Goal: Transaction & Acquisition: Purchase product/service

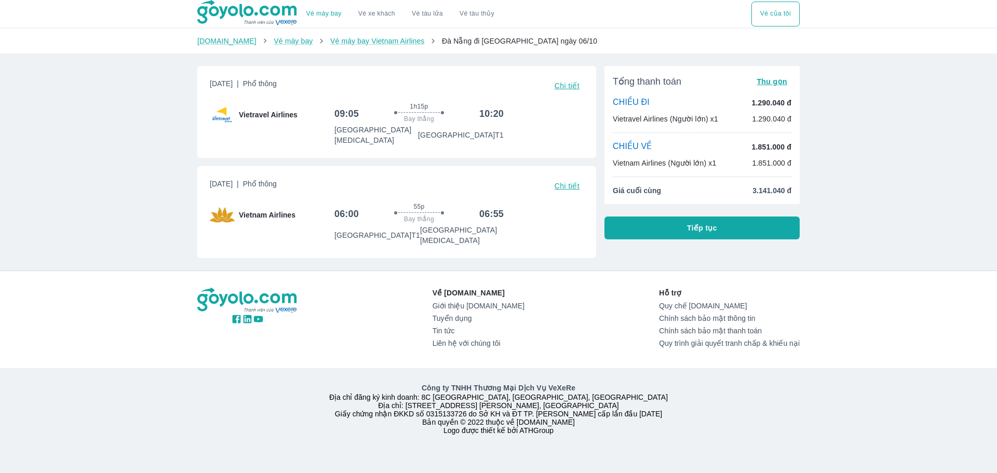
click at [144, 219] on div "Vé máy bay Vé xe khách Vé tàu lửa Vé tàu thủy Vé của tôi Goyolo.com Vé máy bay …" at bounding box center [498, 236] width 997 height 473
click at [678, 226] on button "Tiếp tục" at bounding box center [701, 227] width 195 height 23
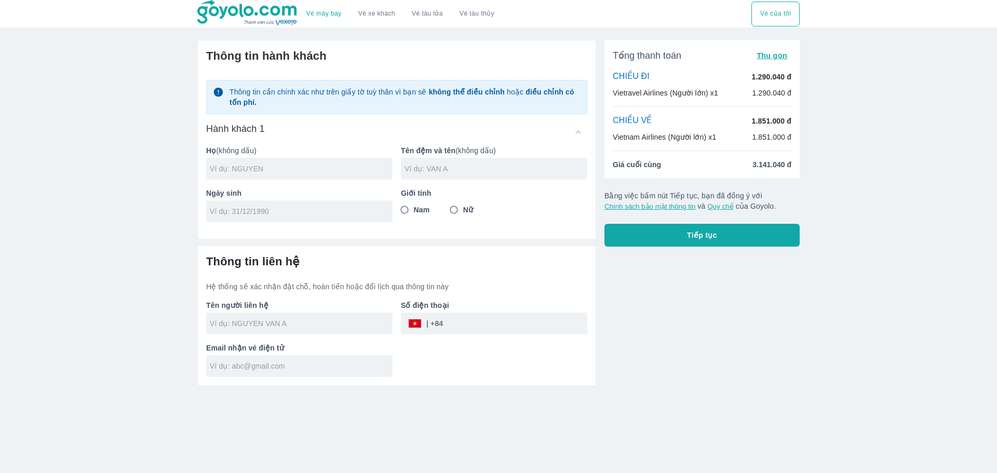
click at [303, 166] on input "text" at bounding box center [301, 168] width 183 height 10
type input "HO"
type input "N"
type input "NGOC VU"
type input "[DATE]"
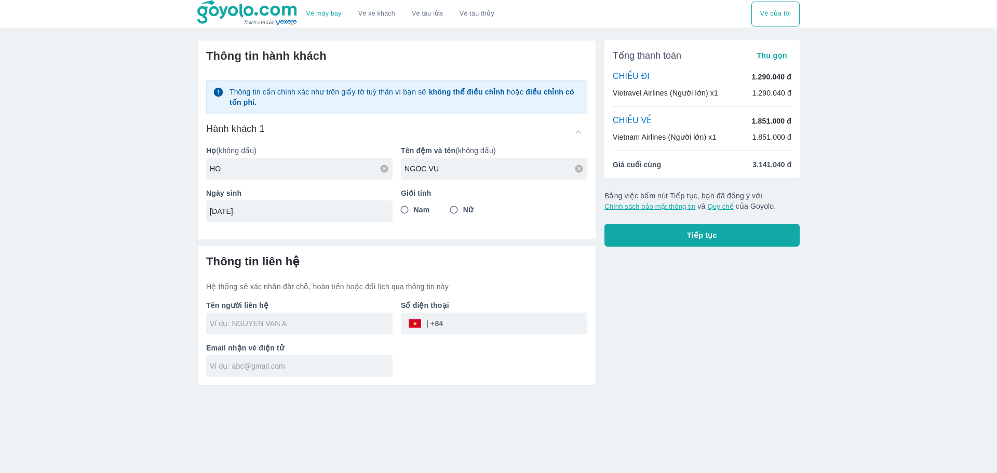
drag, startPoint x: 410, startPoint y: 209, endPoint x: 342, endPoint y: 253, distance: 81.8
click at [410, 208] on input "Nam" at bounding box center [404, 209] width 19 height 19
radio input "true"
click at [274, 326] on input "text" at bounding box center [301, 323] width 183 height 10
type input "HO NGOC VU"
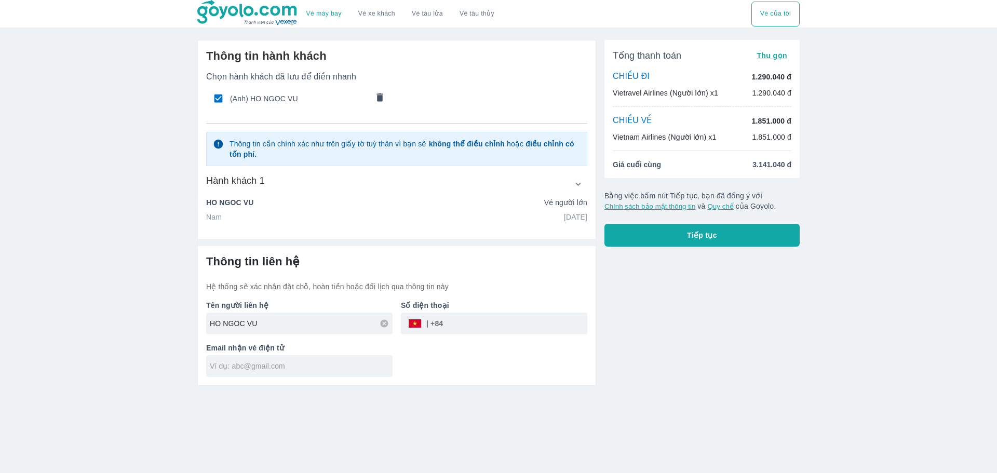
click at [275, 324] on input "HO NGOC VU" at bounding box center [301, 323] width 183 height 10
click at [470, 329] on input "tel" at bounding box center [515, 323] width 144 height 25
type input "936768491"
click at [305, 368] on input "text" at bounding box center [301, 366] width 183 height 10
type input "hongocvu1996@gmail.com"
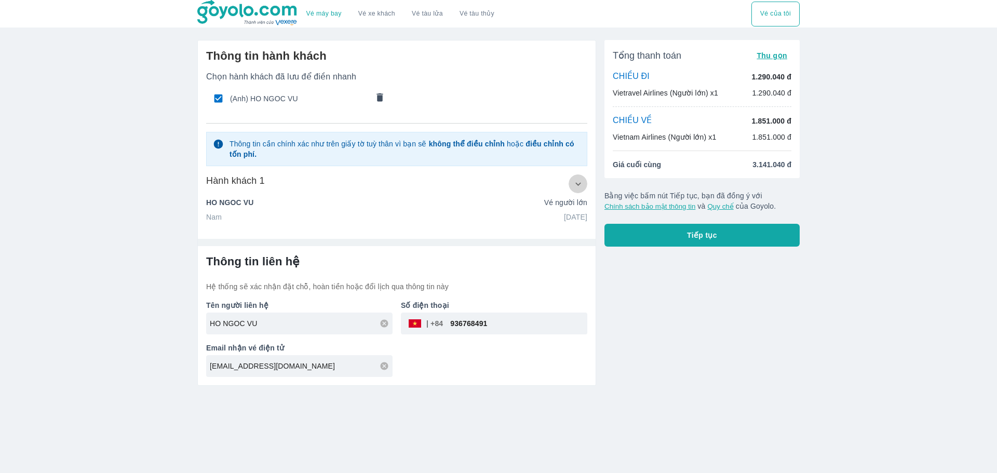
click at [577, 186] on icon "button" at bounding box center [577, 184] width 11 height 11
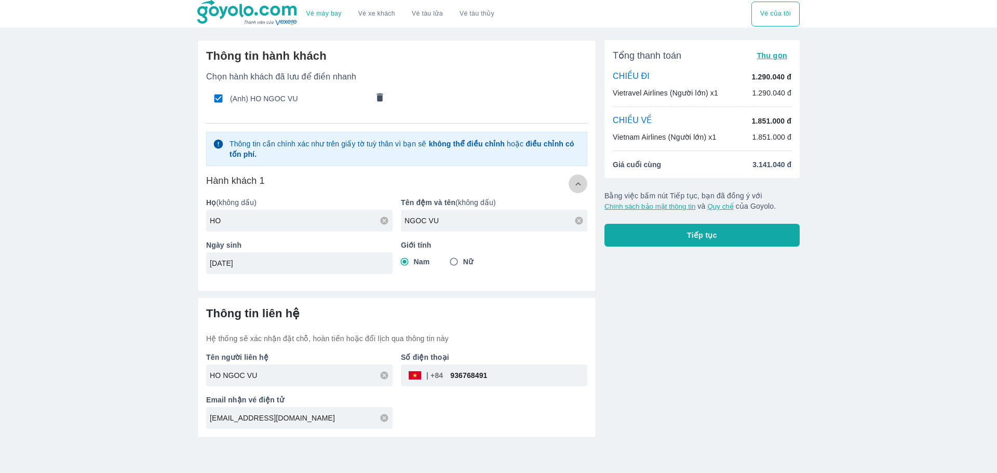
click at [577, 186] on icon "button" at bounding box center [577, 184] width 11 height 11
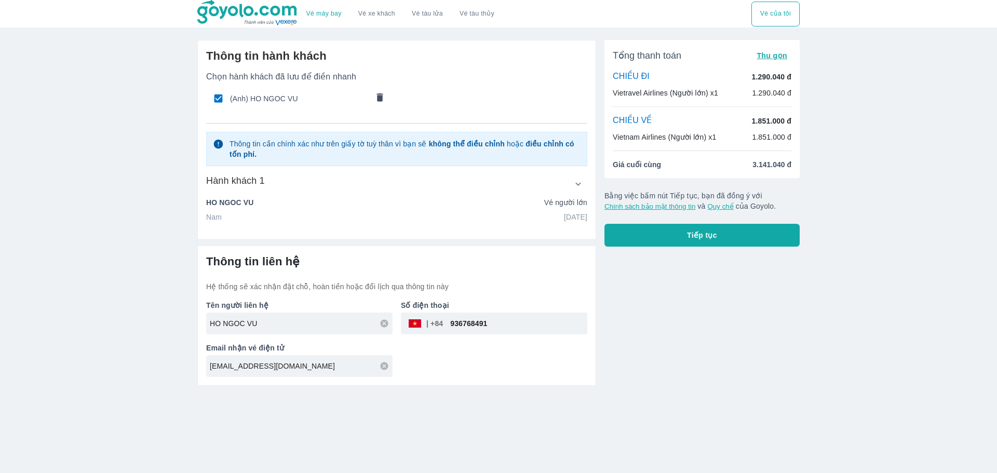
click at [727, 237] on button "Tiếp tục" at bounding box center [701, 235] width 195 height 23
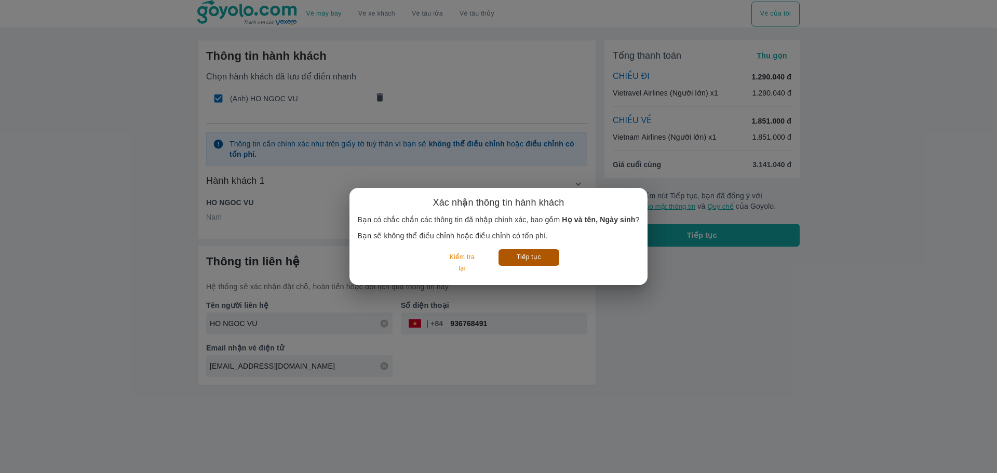
click at [529, 258] on button "Tiếp tục" at bounding box center [528, 257] width 61 height 16
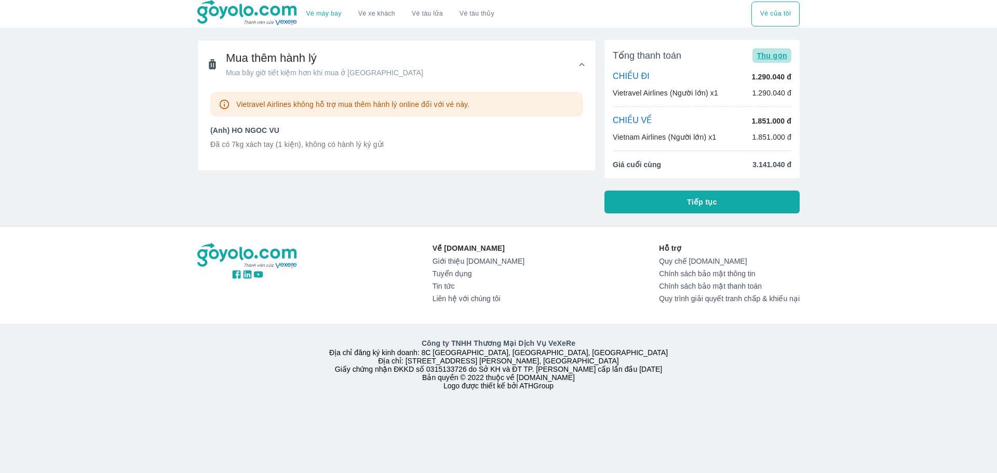
click at [774, 55] on span "Thu gọn" at bounding box center [771, 55] width 31 height 8
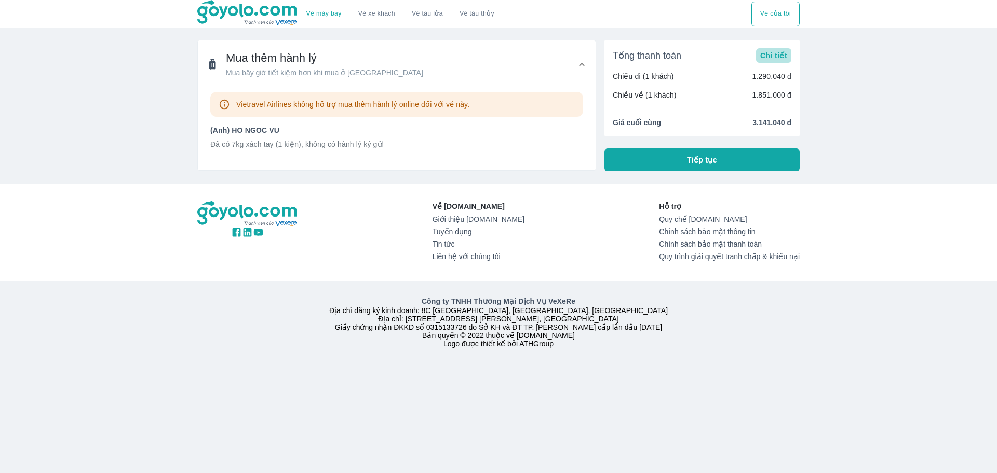
click at [774, 55] on span "Chi tiết" at bounding box center [773, 55] width 27 height 8
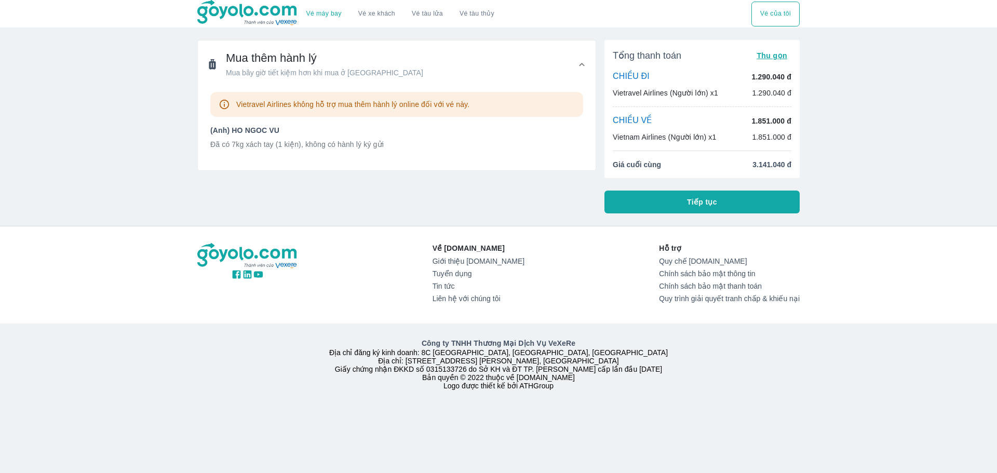
click at [670, 201] on button "Tiếp tục" at bounding box center [701, 201] width 195 height 23
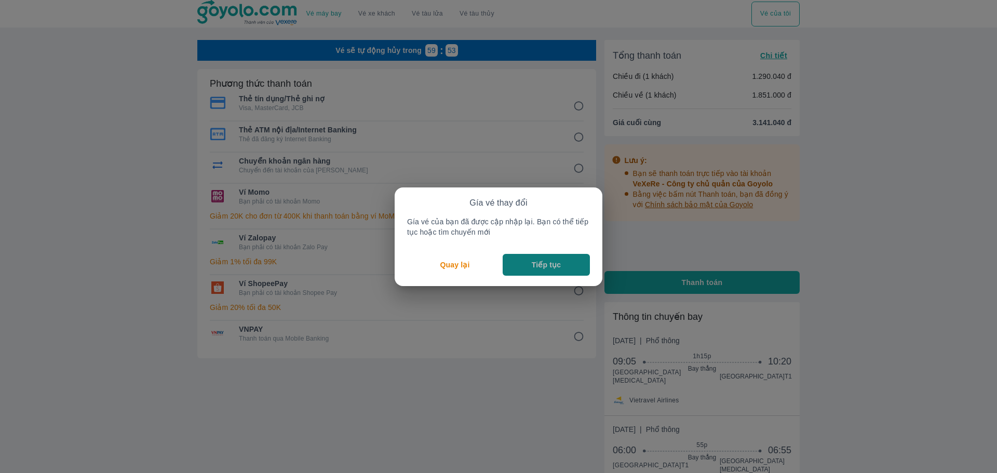
click at [536, 265] on p "Tiếp tục" at bounding box center [545, 265] width 29 height 10
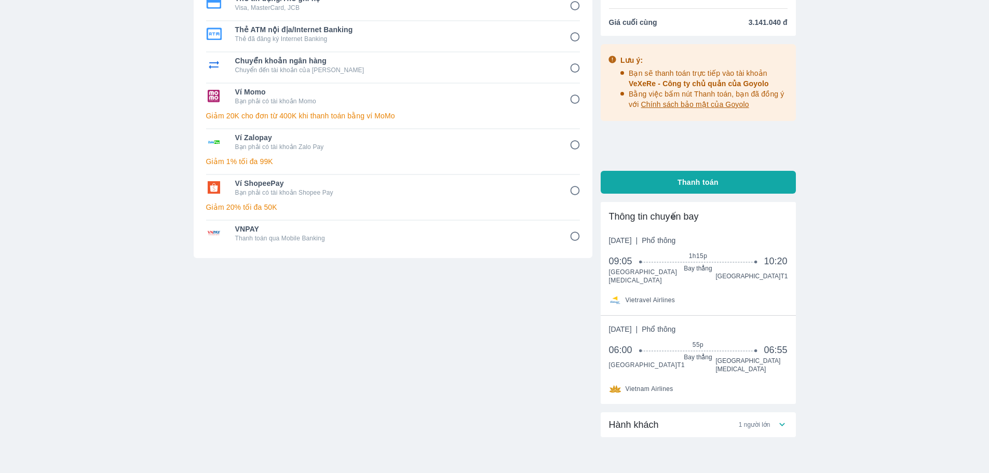
scroll to position [140, 0]
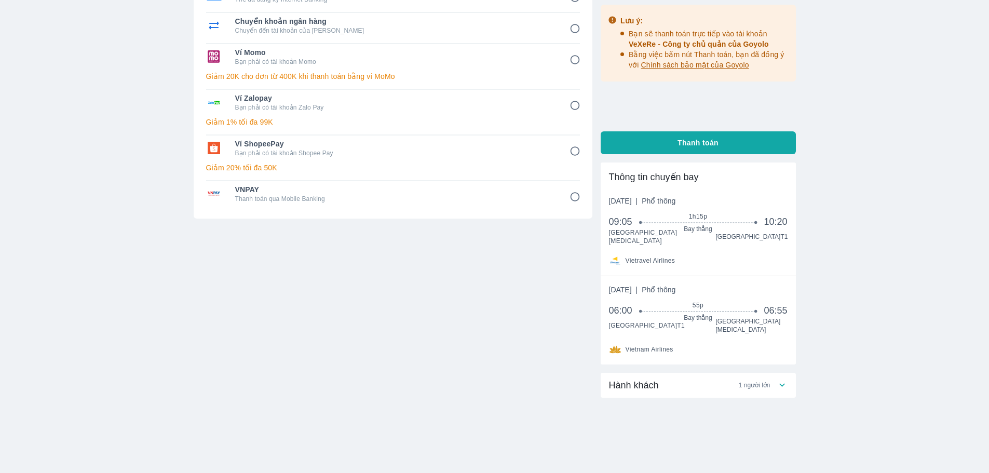
click at [784, 379] on icon at bounding box center [781, 384] width 11 height 11
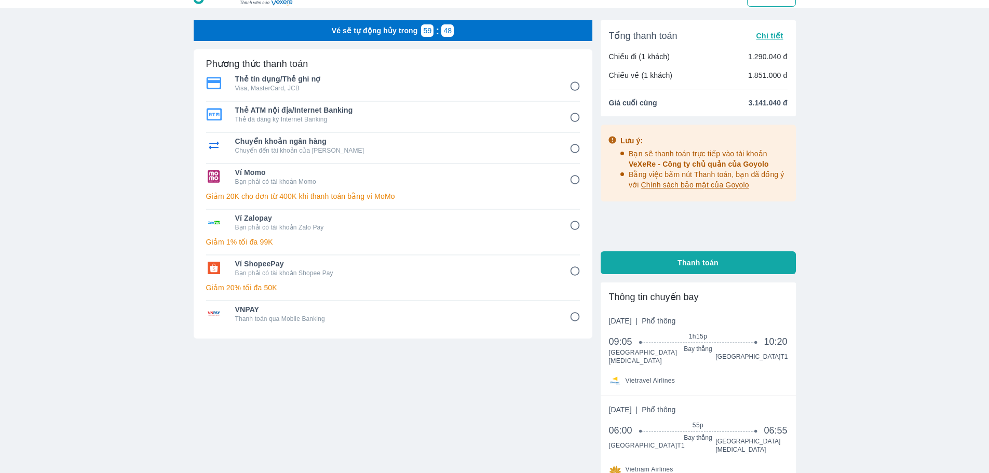
scroll to position [0, 0]
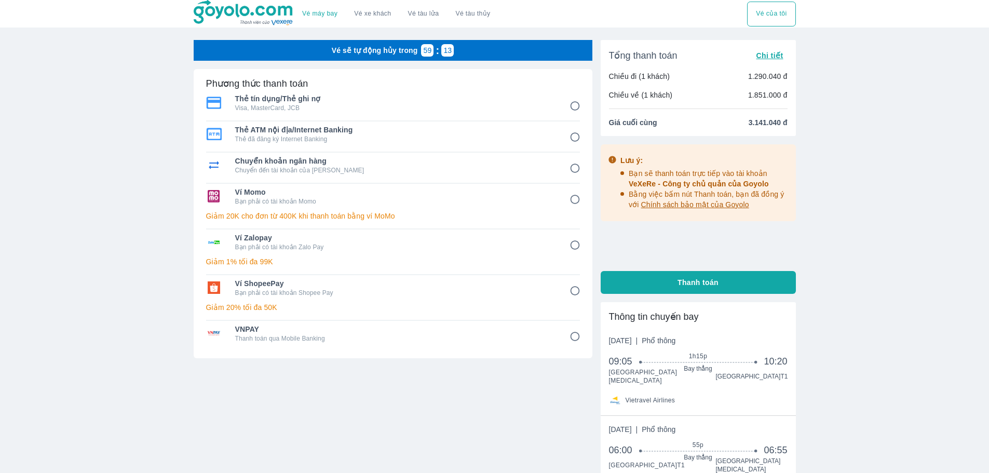
drag, startPoint x: 575, startPoint y: 291, endPoint x: 550, endPoint y: 290, distance: 24.9
click at [575, 290] on input "6" at bounding box center [575, 291] width 20 height 20
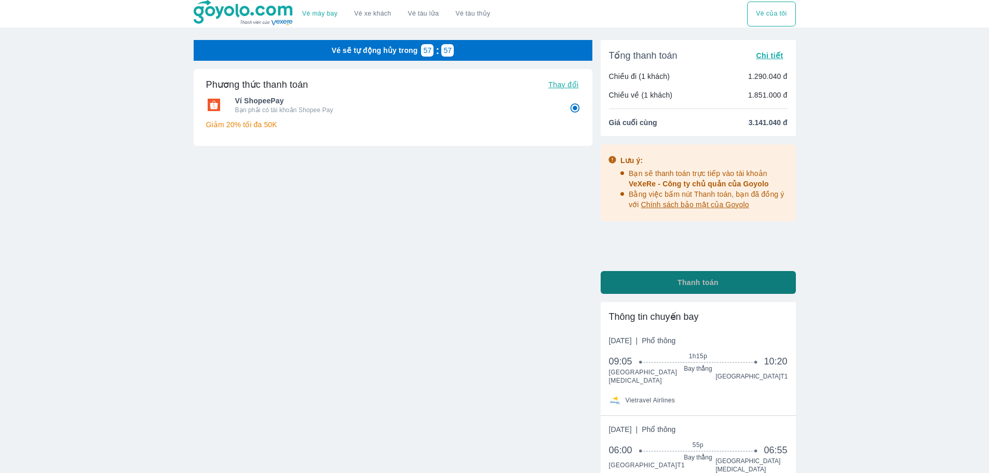
click at [663, 285] on button "Thanh toán" at bounding box center [698, 282] width 195 height 23
radio input "true"
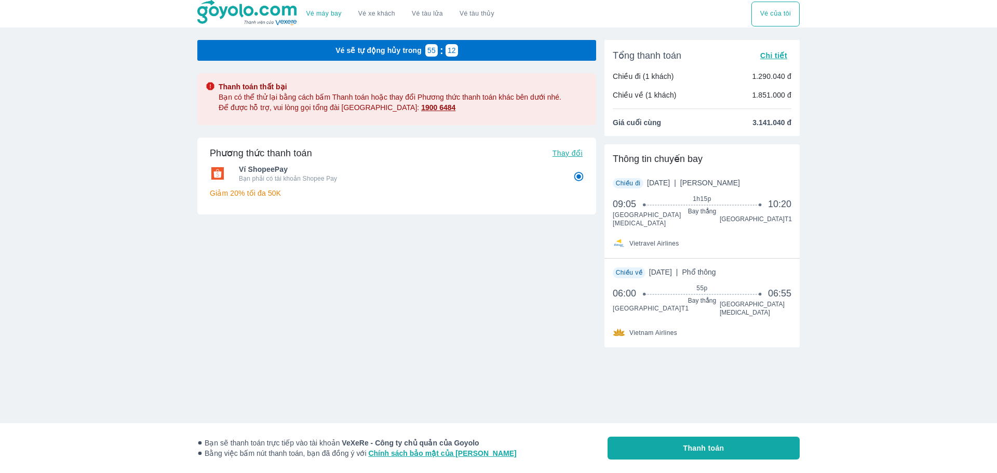
click at [768, 14] on button "Vé của tôi" at bounding box center [775, 14] width 48 height 25
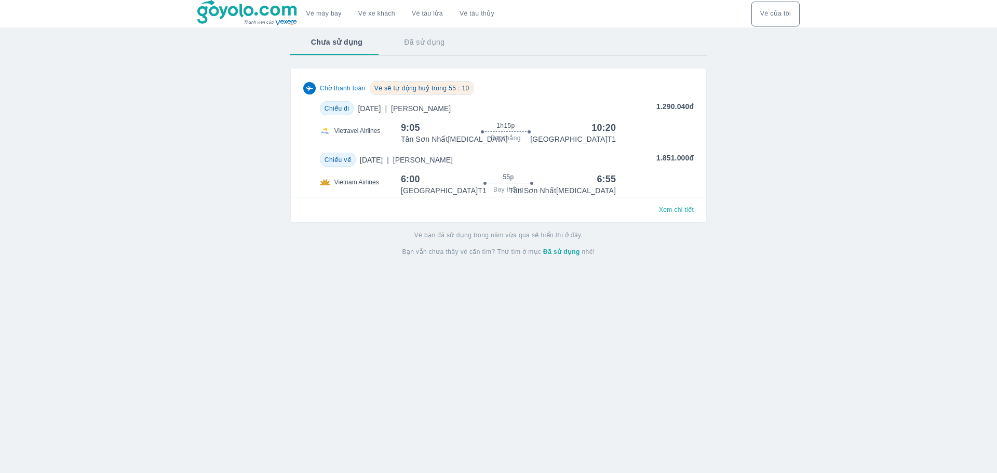
click at [672, 213] on span "Xem chi tiết" at bounding box center [676, 210] width 35 height 8
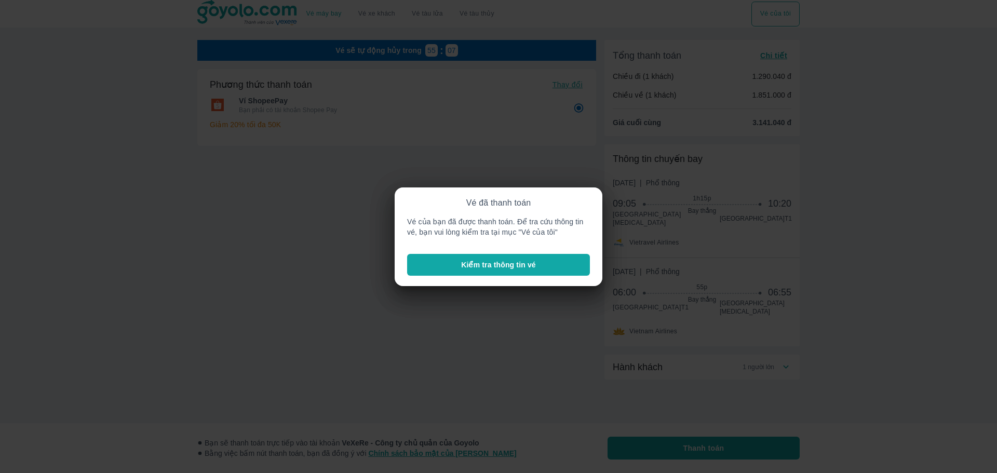
click at [499, 265] on p "Kiểm tra thông tin vé" at bounding box center [498, 265] width 75 height 10
